Goal: Task Accomplishment & Management: Use online tool/utility

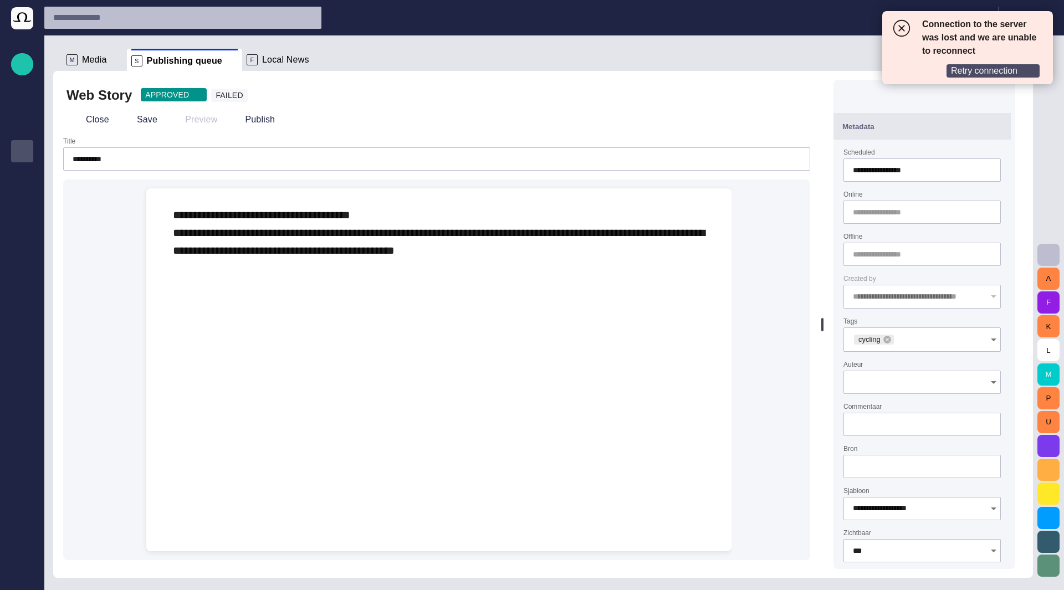
click at [966, 71] on span "Retry connection" at bounding box center [984, 70] width 66 height 11
click at [996, 72] on span "Retry connection" at bounding box center [984, 70] width 66 height 11
